Goal: Find specific page/section: Find specific page/section

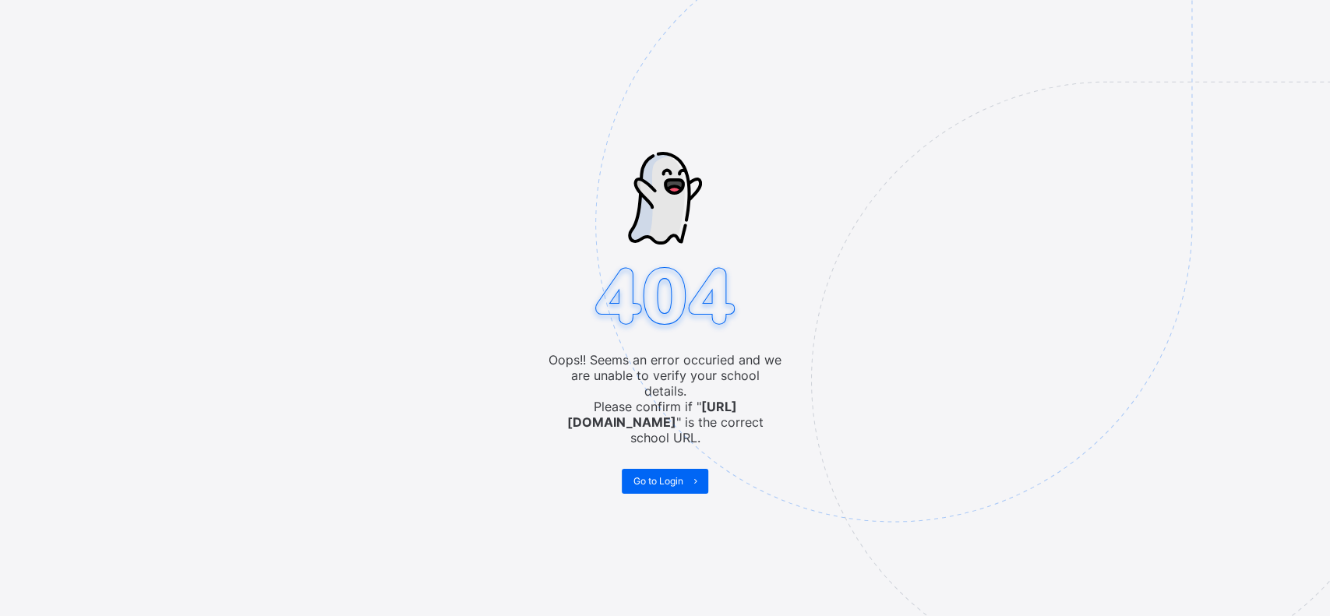
click at [948, 320] on img at bounding box center [1001, 302] width 813 height 754
click at [1029, 368] on img at bounding box center [1001, 302] width 813 height 754
click at [934, 192] on img at bounding box center [1001, 302] width 813 height 754
